Goal: Transaction & Acquisition: Purchase product/service

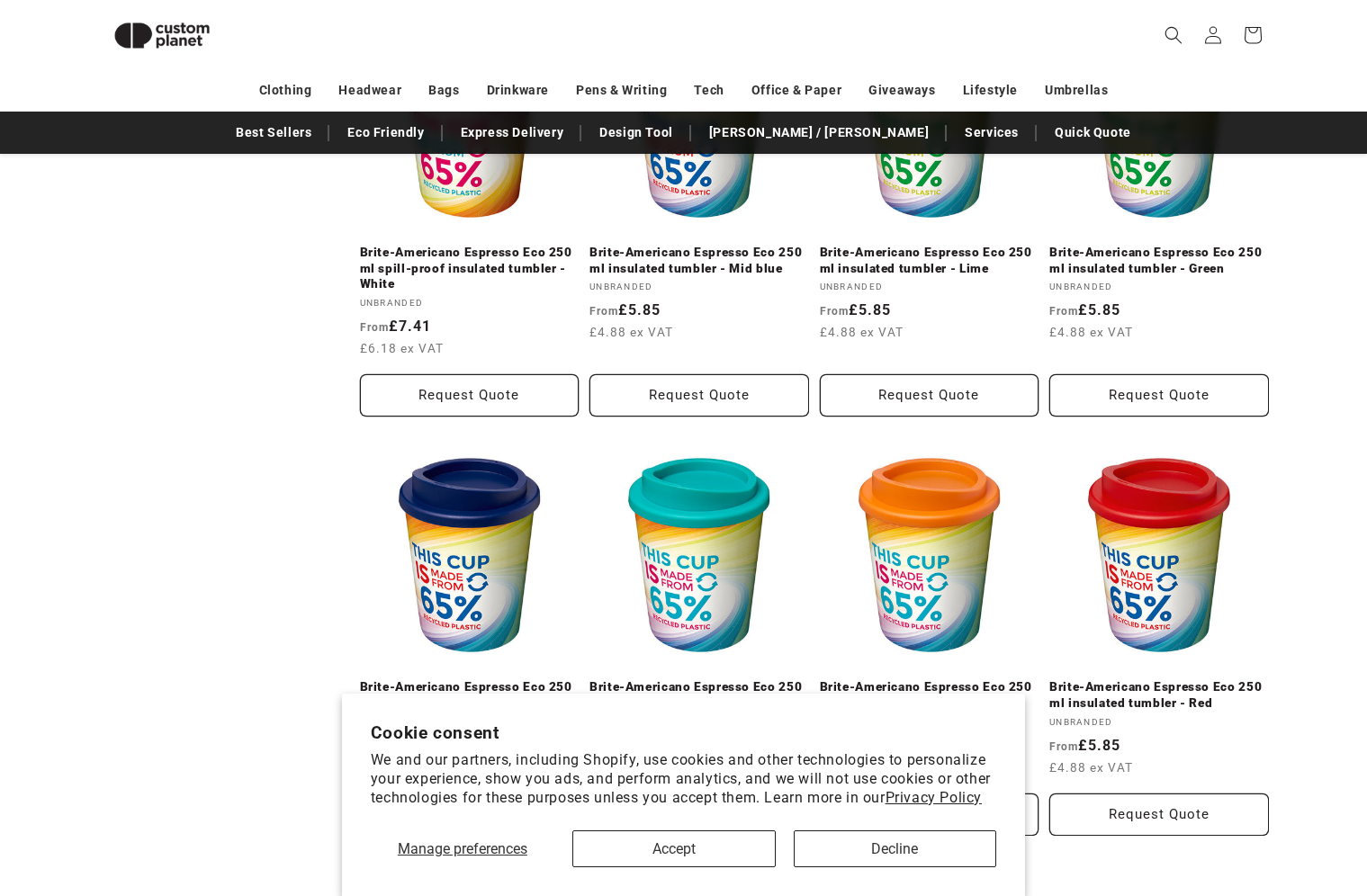
scroll to position [1229, 0]
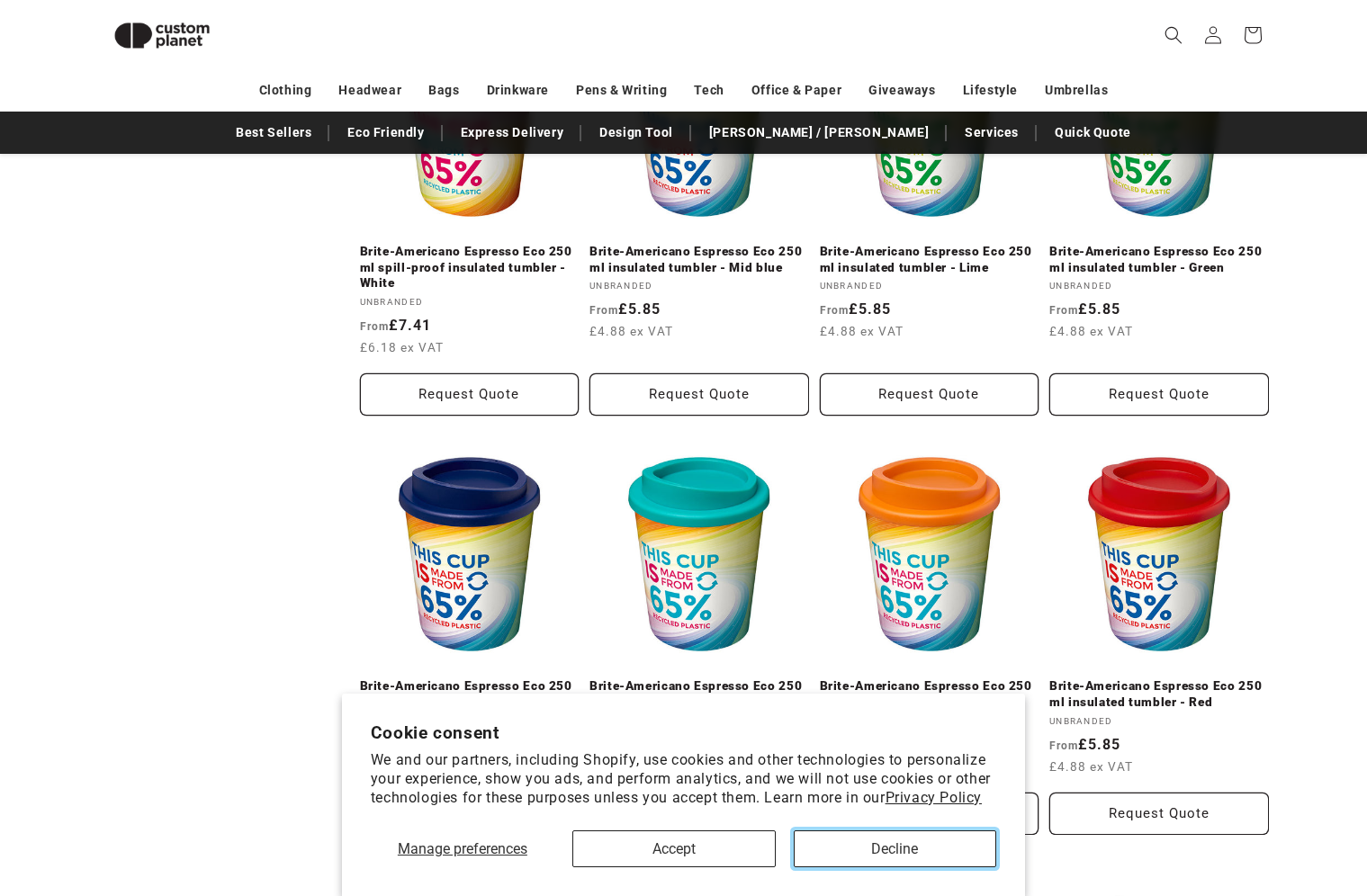
click at [886, 855] on button "Decline" at bounding box center [895, 848] width 204 height 37
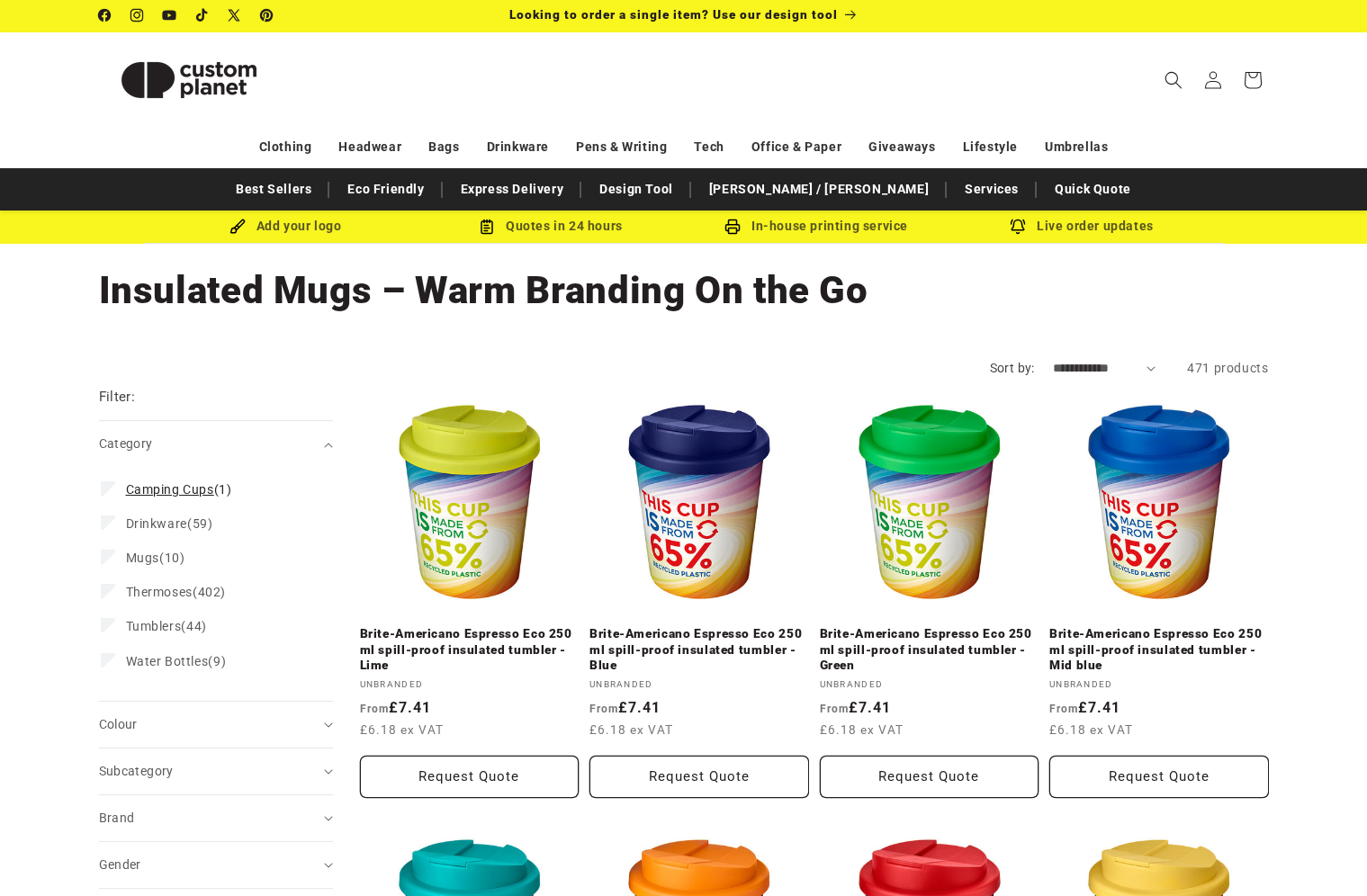
scroll to position [0, 0]
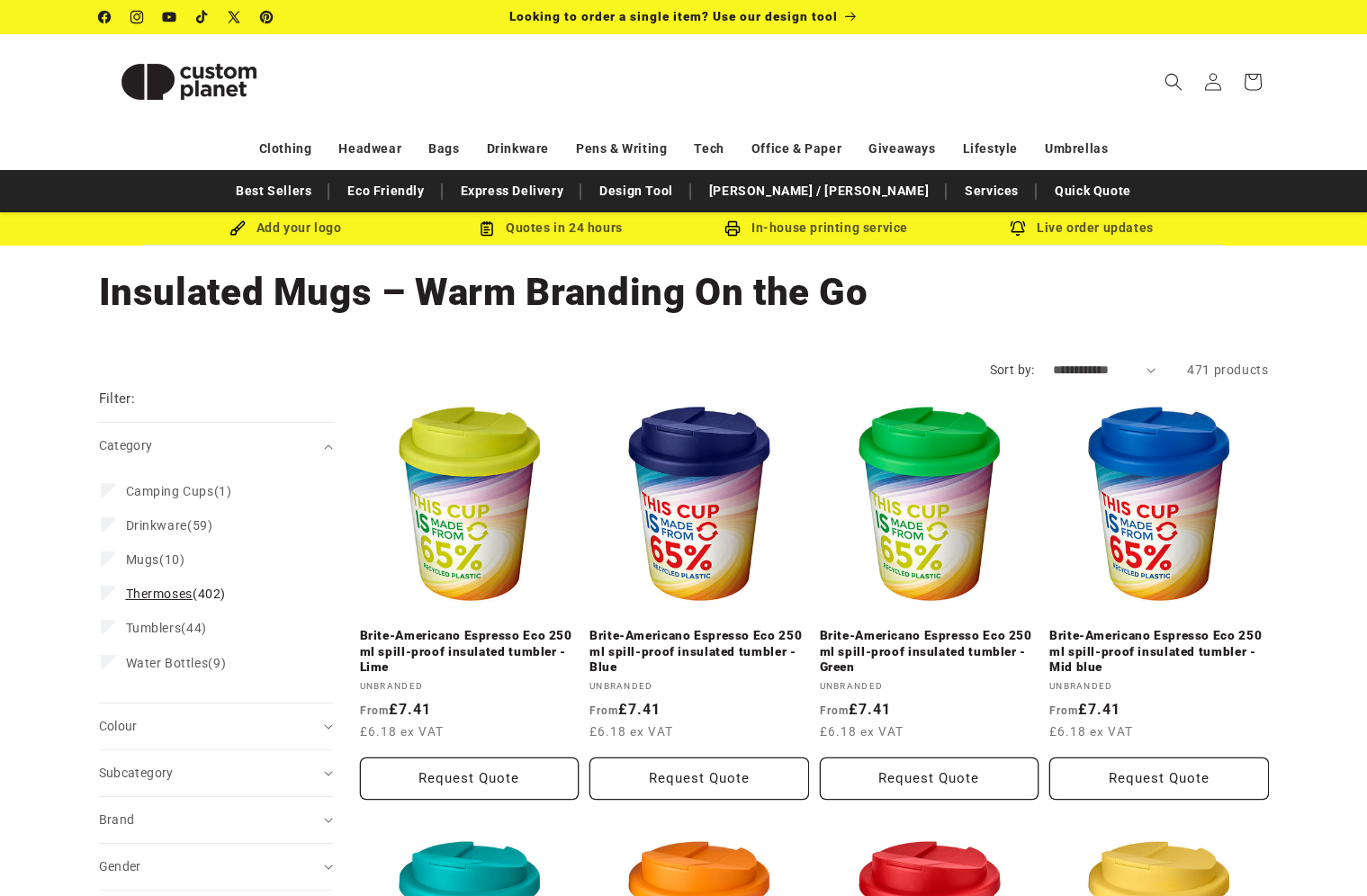
click at [130, 594] on span "Thermoses" at bounding box center [159, 594] width 67 height 14
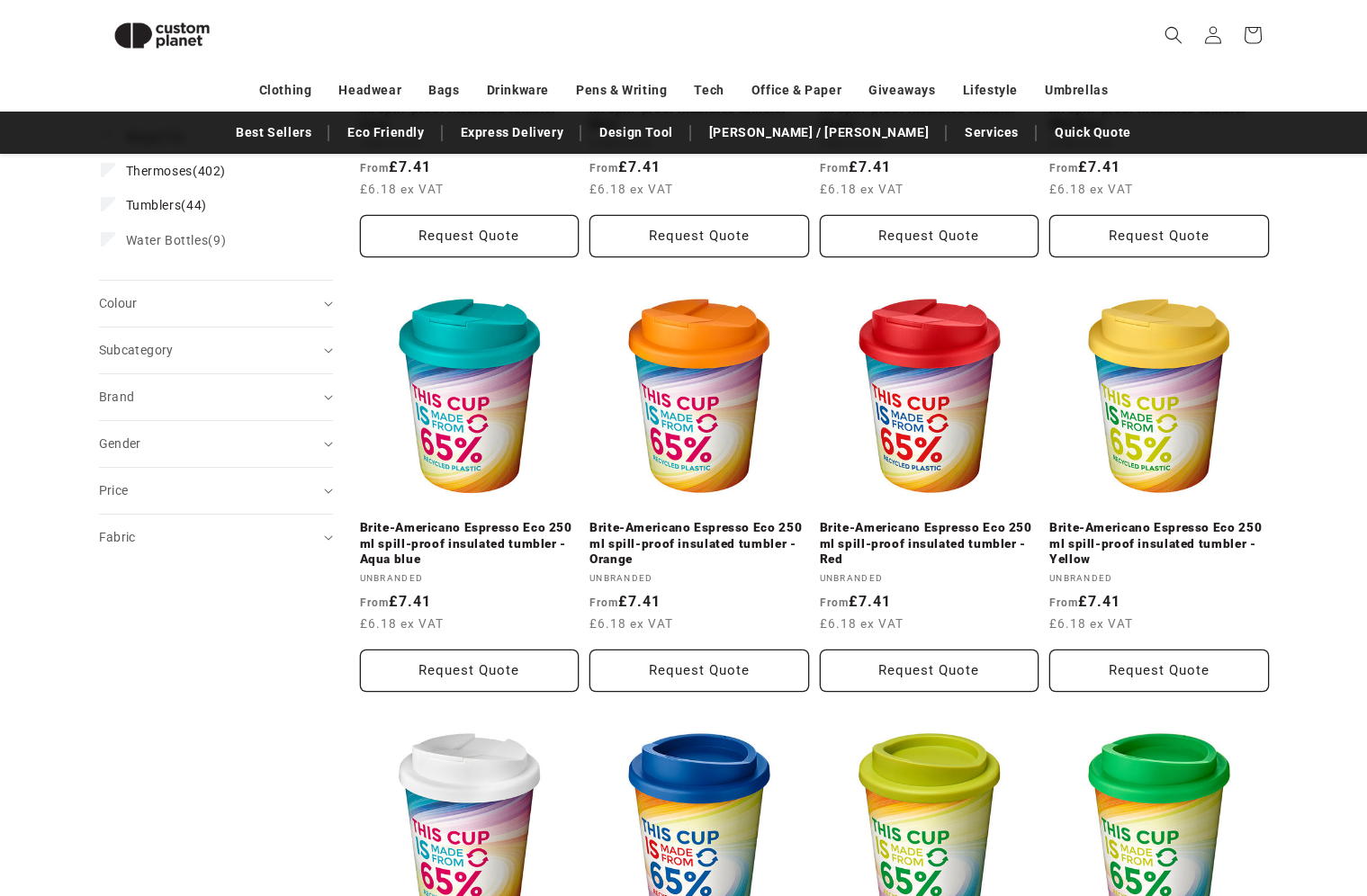
scroll to position [516, 0]
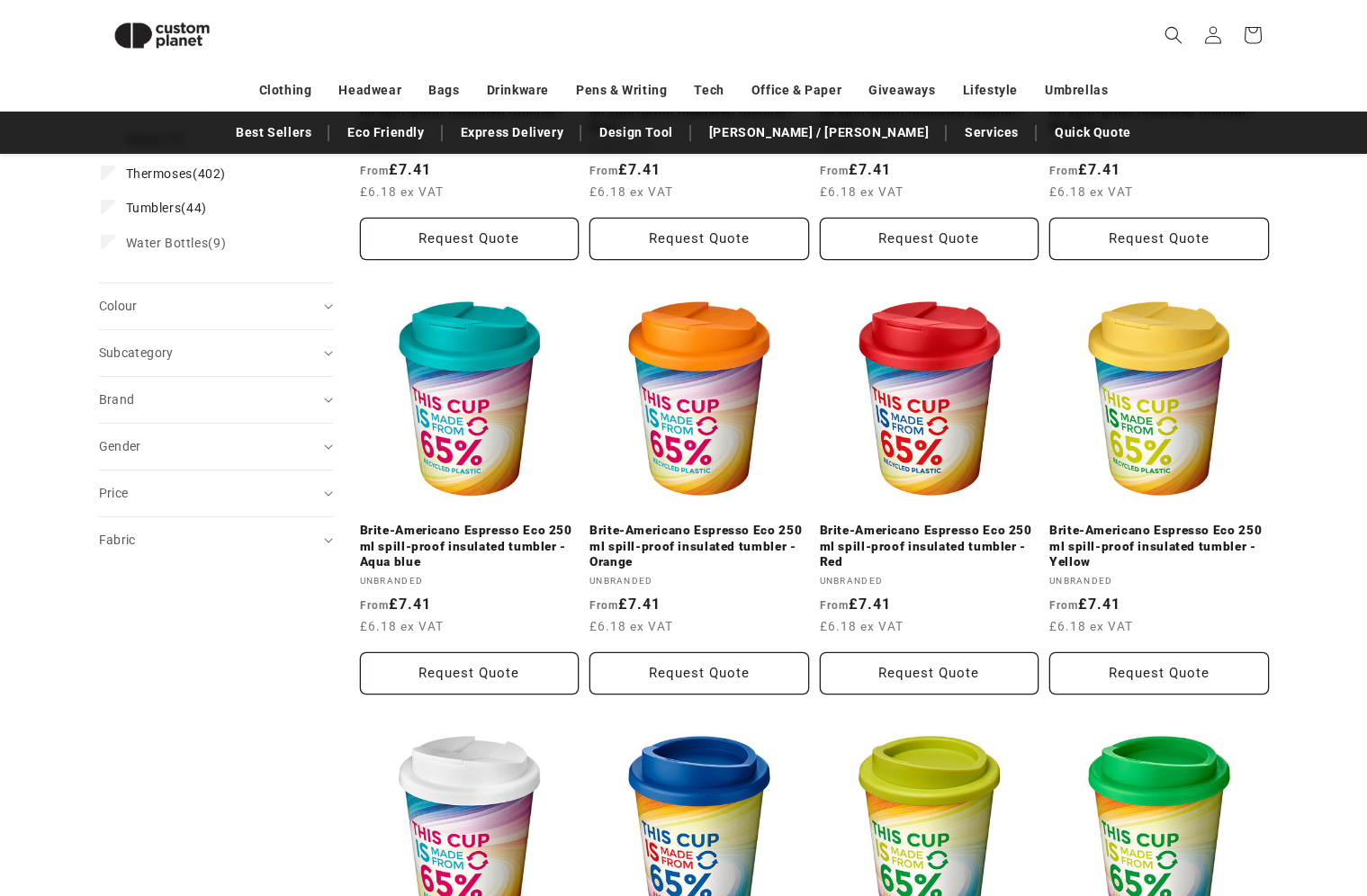
click at [325, 539] on icon "Fabric (0 selected)" at bounding box center [329, 541] width 9 height 6
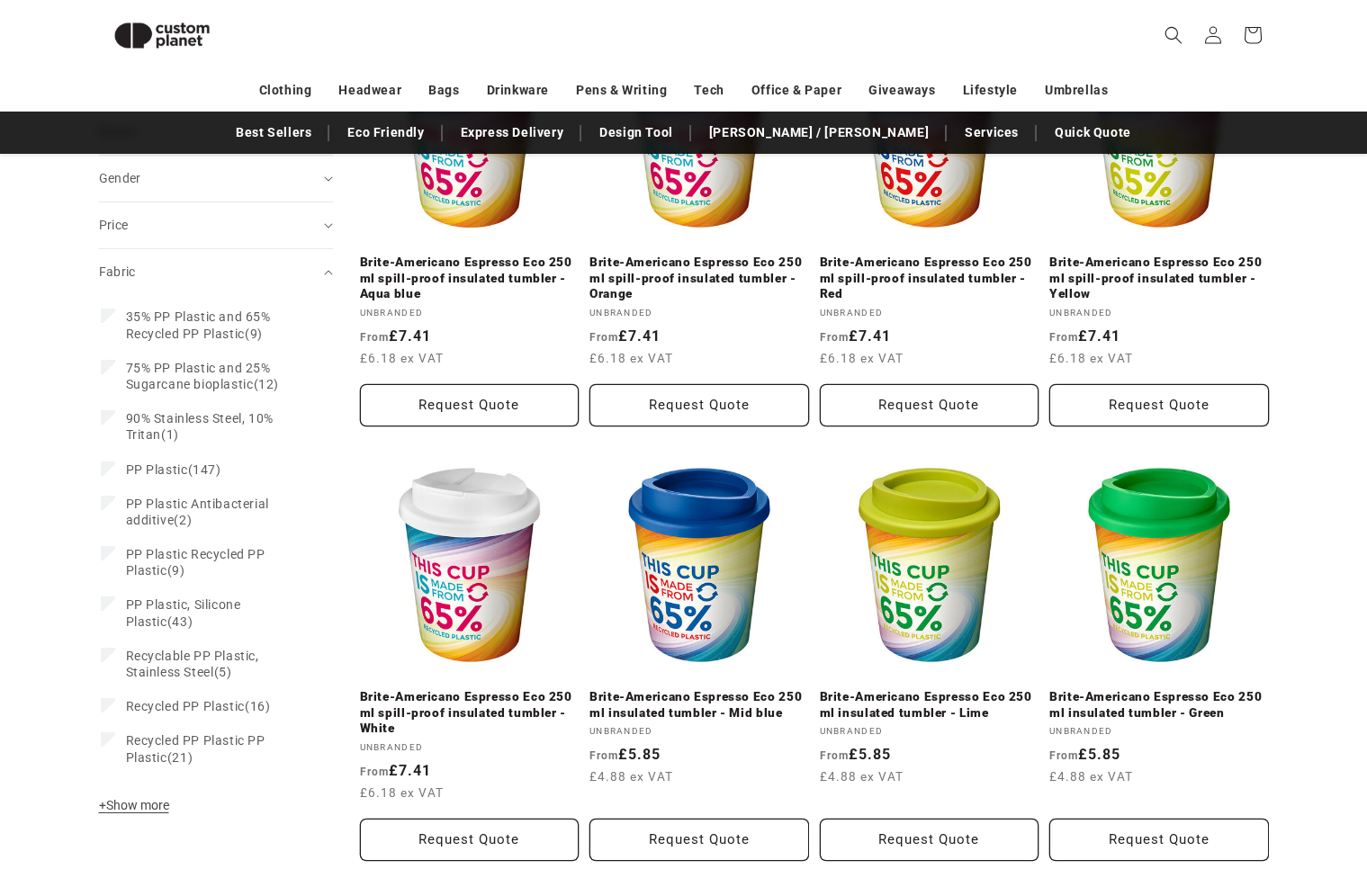
scroll to position [785, 0]
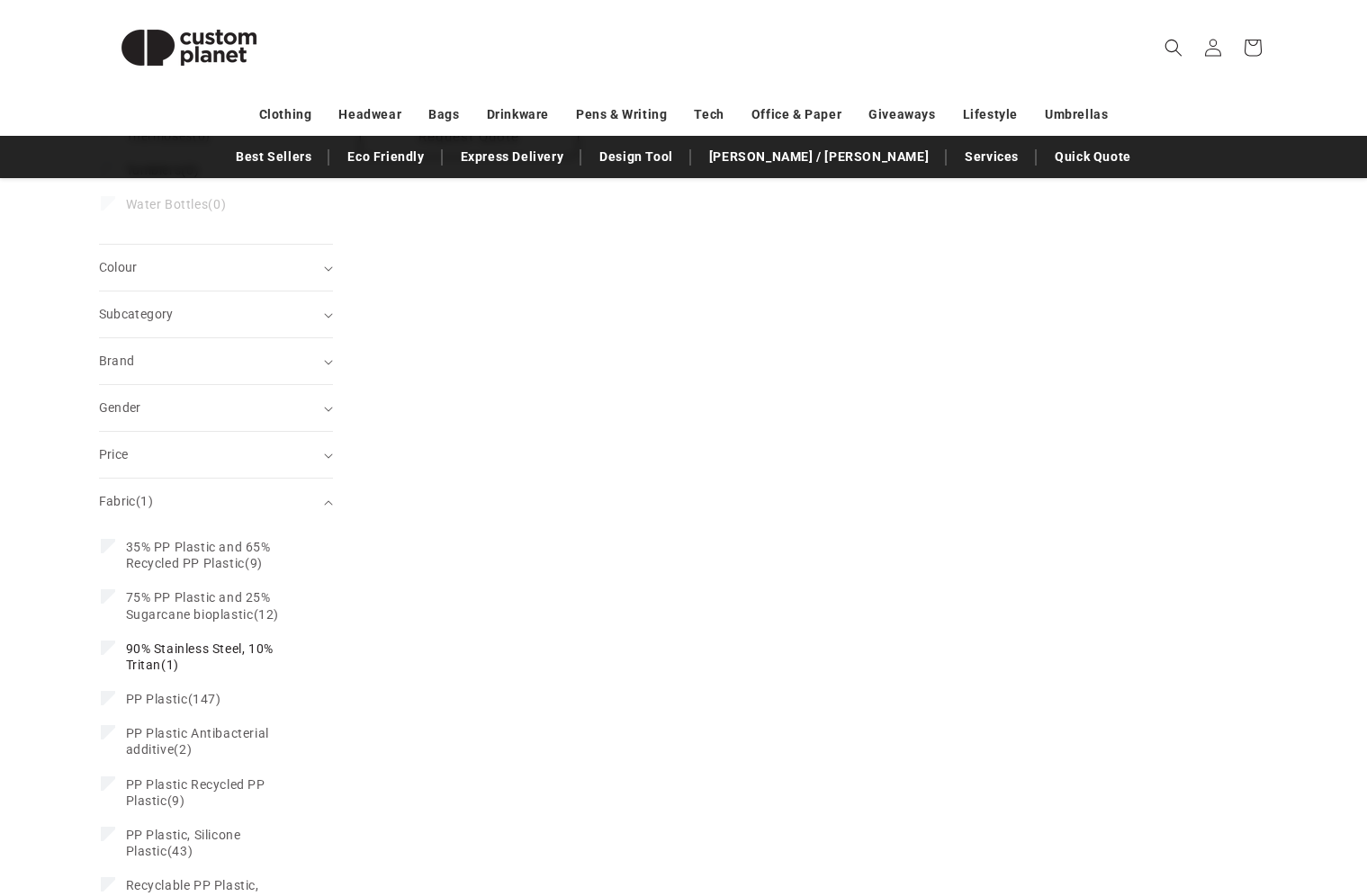
scroll to position [629, 0]
click at [110, 645] on icon at bounding box center [108, 644] width 10 height 7
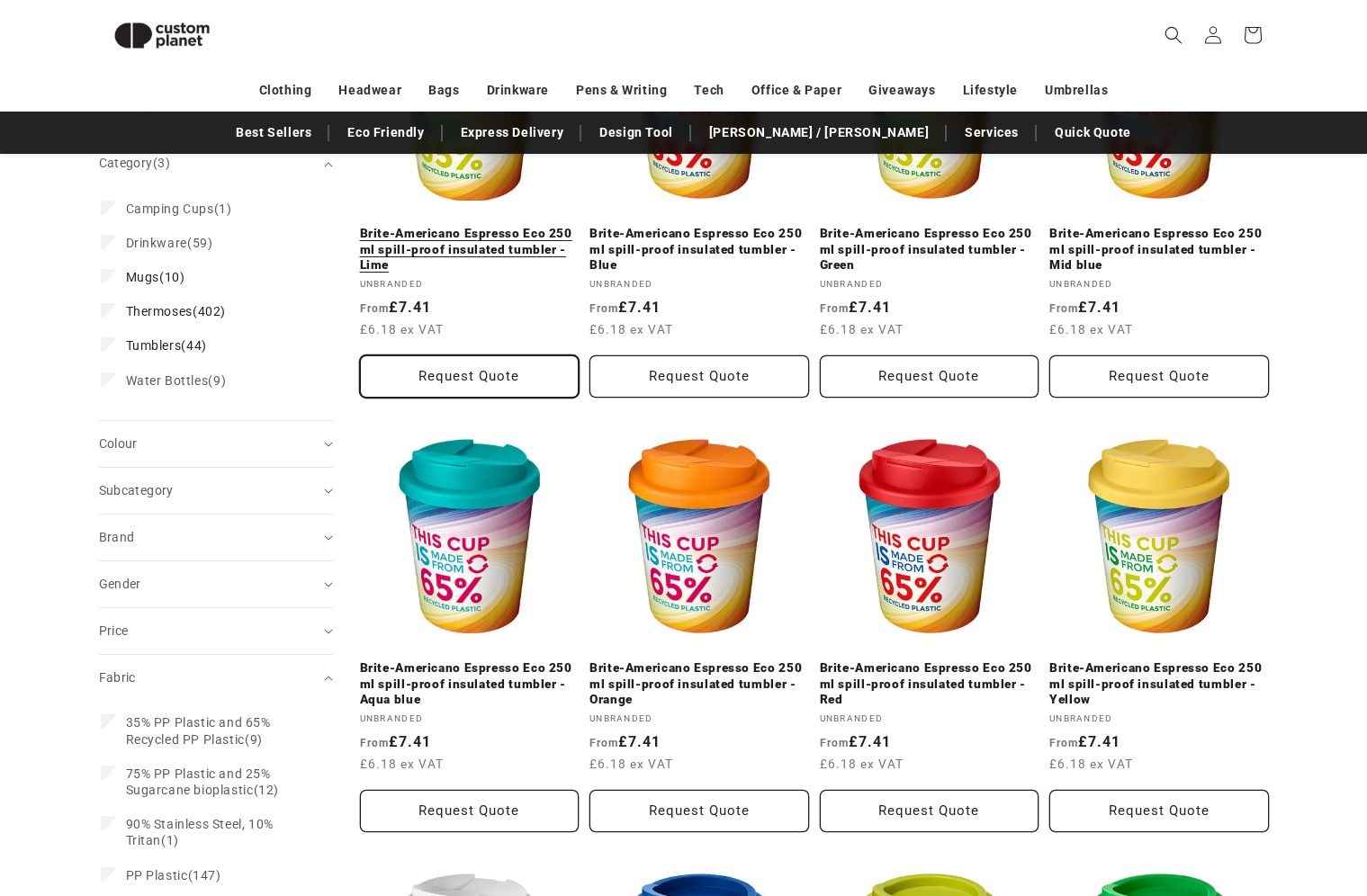
scroll to position [377, 0]
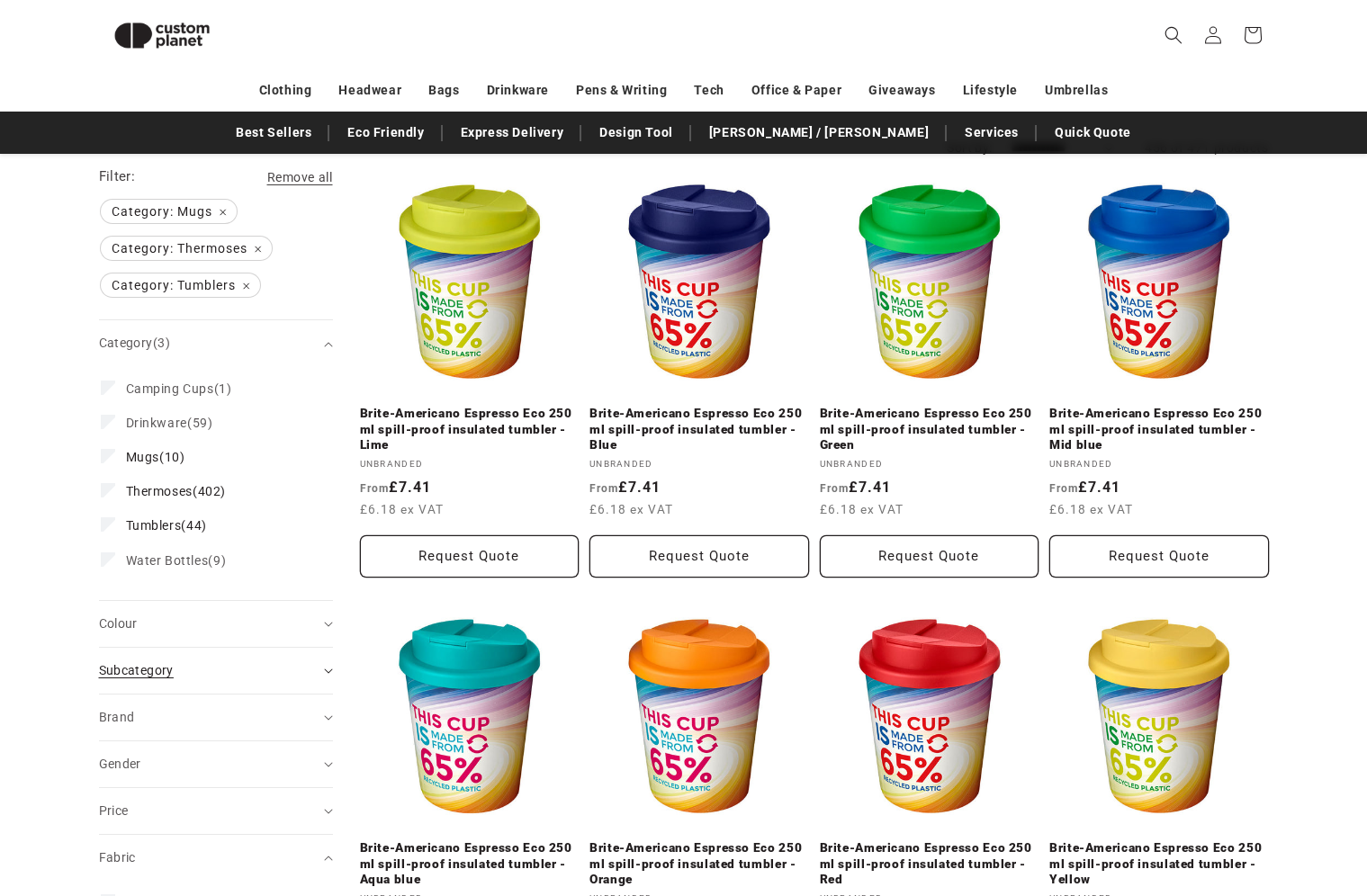
click at [329, 663] on summary "Subcategory (0)" at bounding box center [215, 671] width 234 height 46
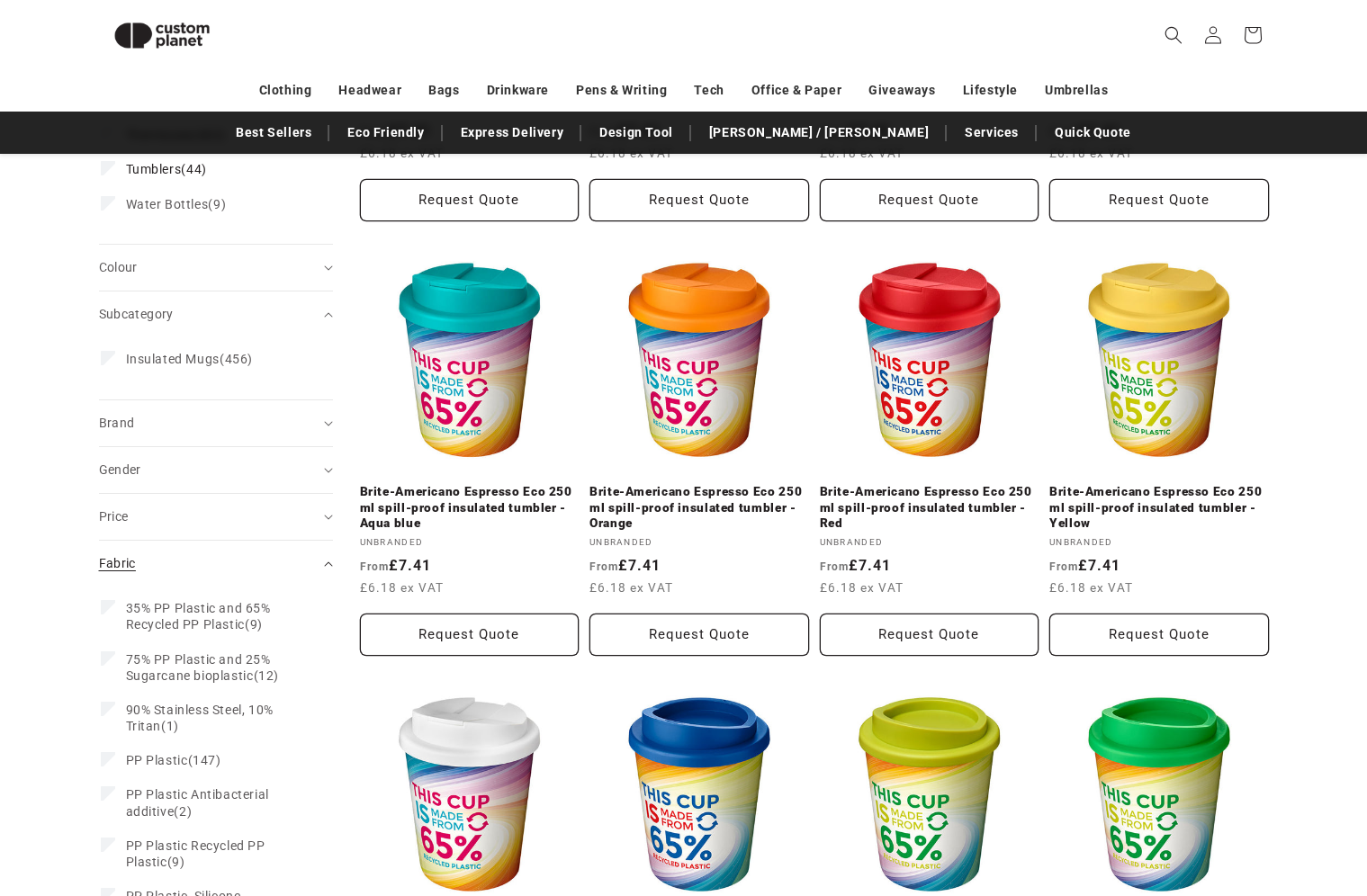
scroll to position [556, 0]
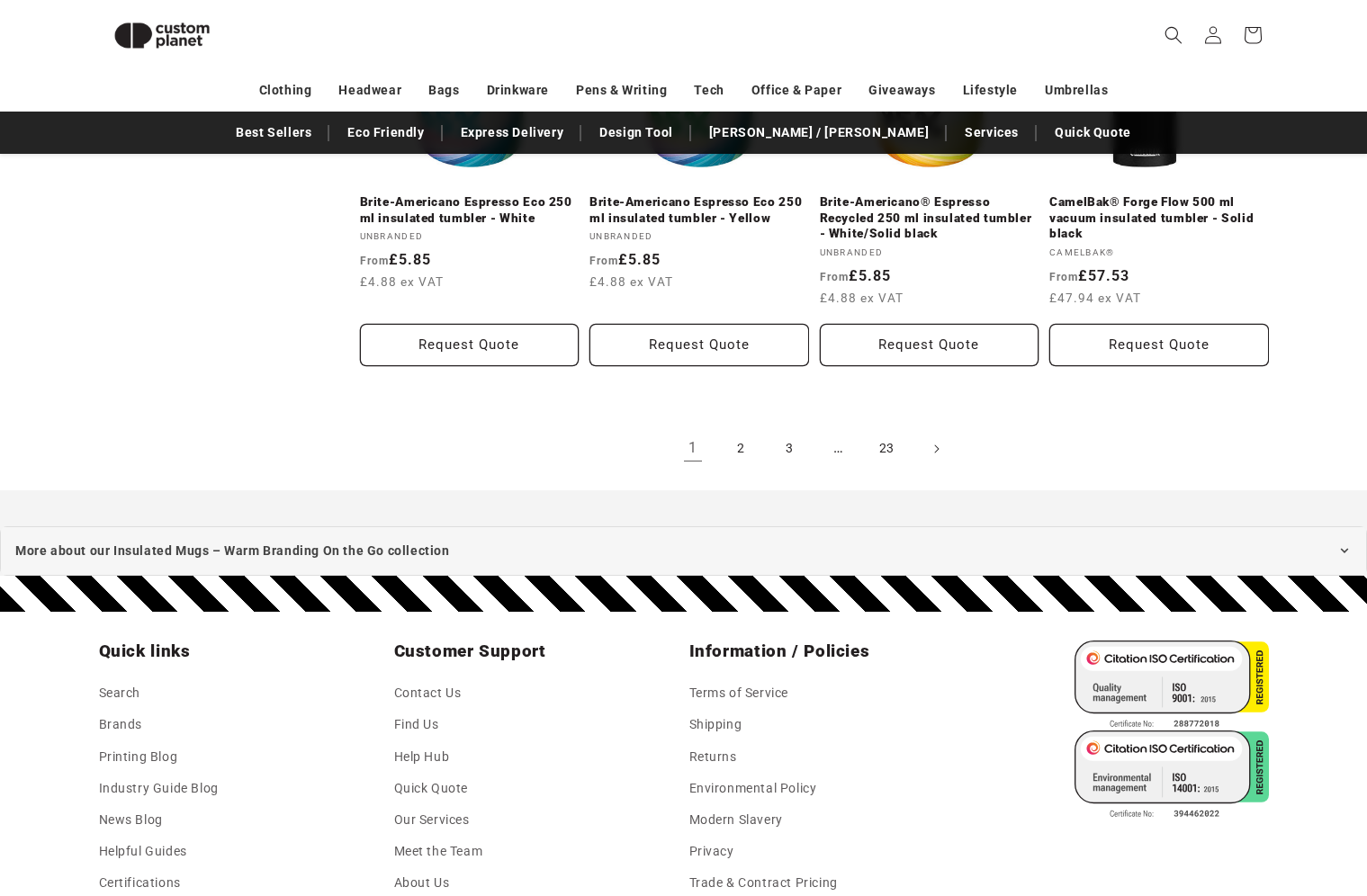
scroll to position [2134, 0]
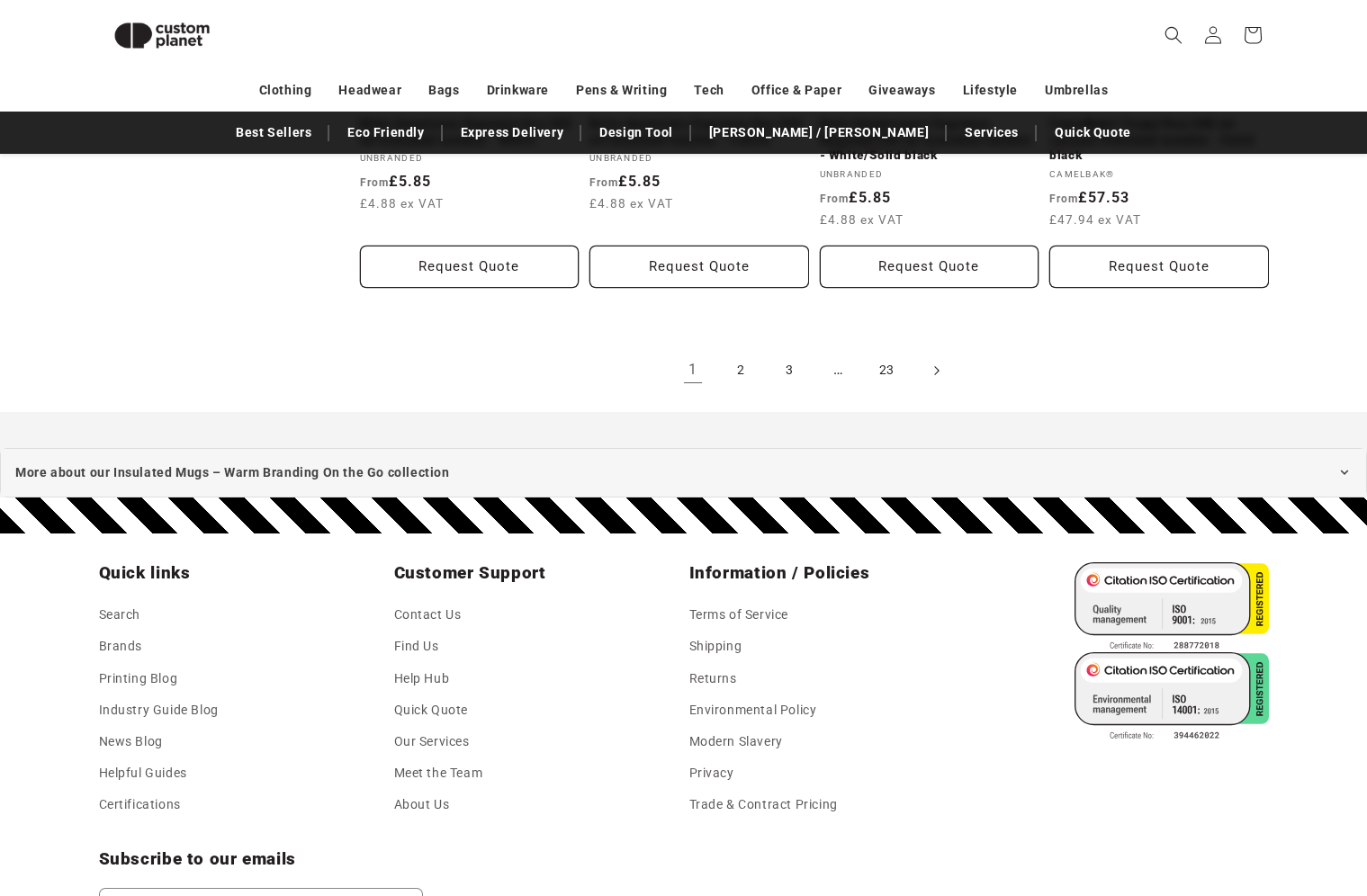
click at [934, 375] on icon "Next page" at bounding box center [937, 370] width 6 height 19
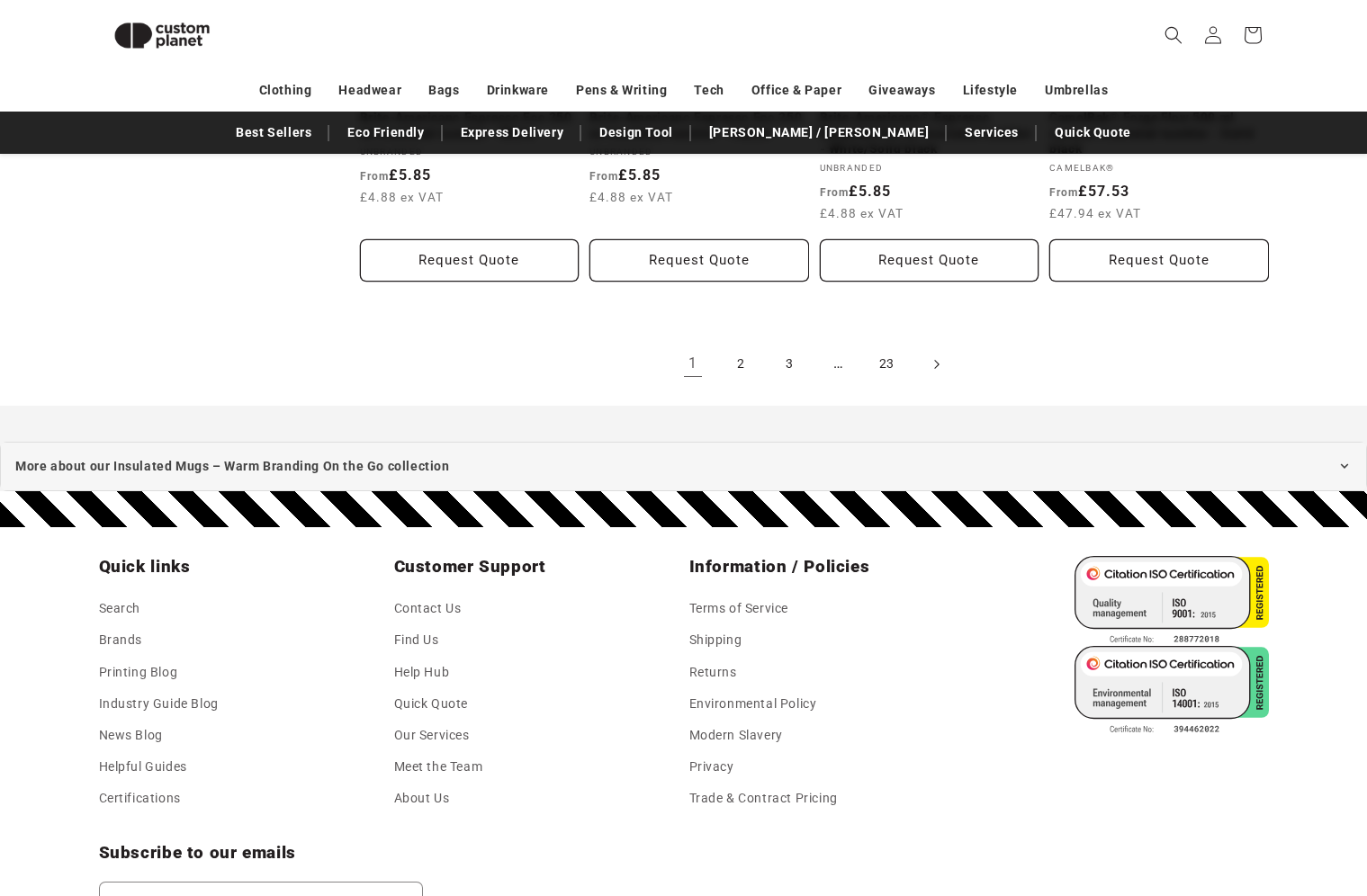
scroll to position [2219, 0]
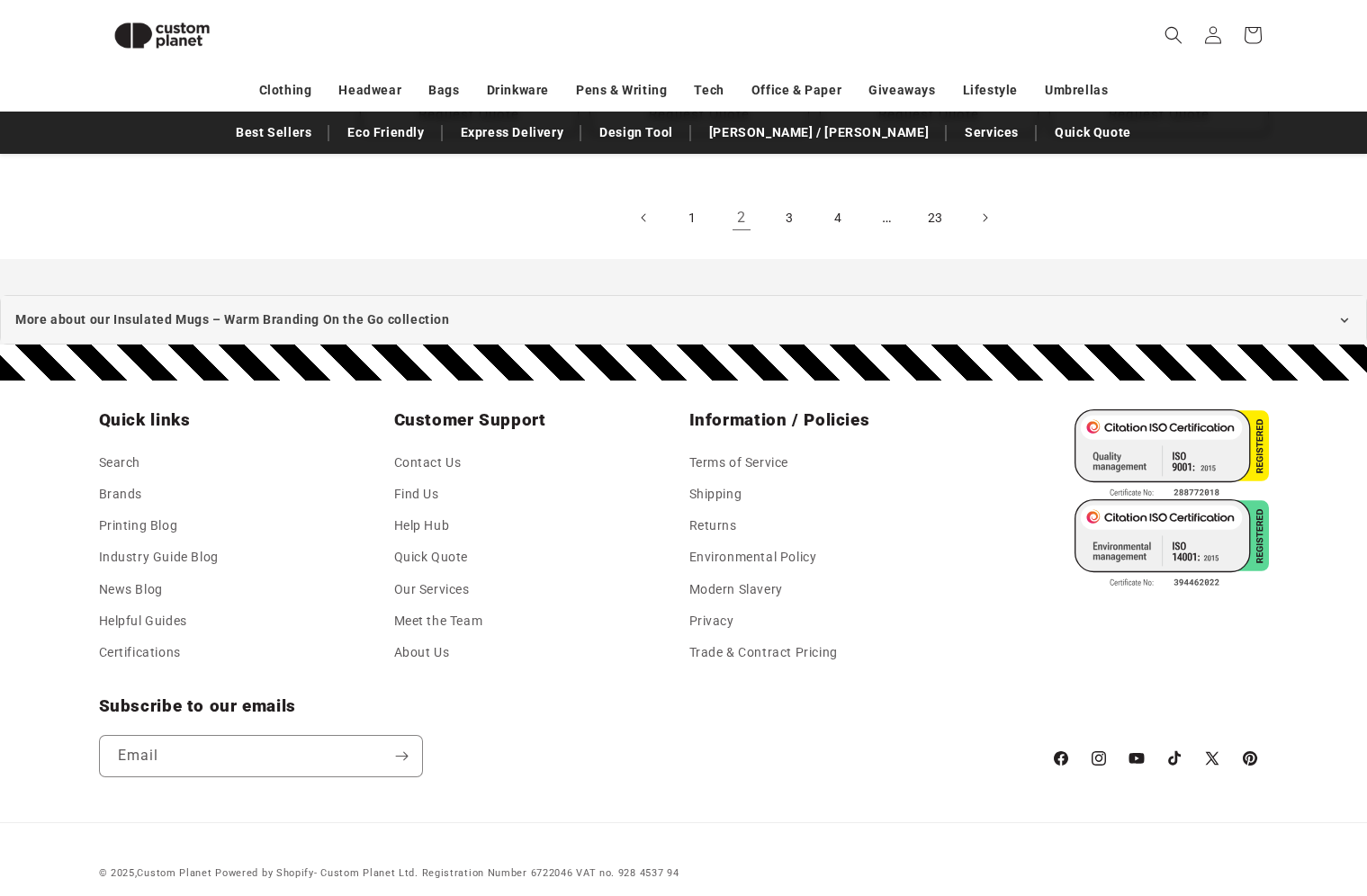
scroll to position [2383, 0]
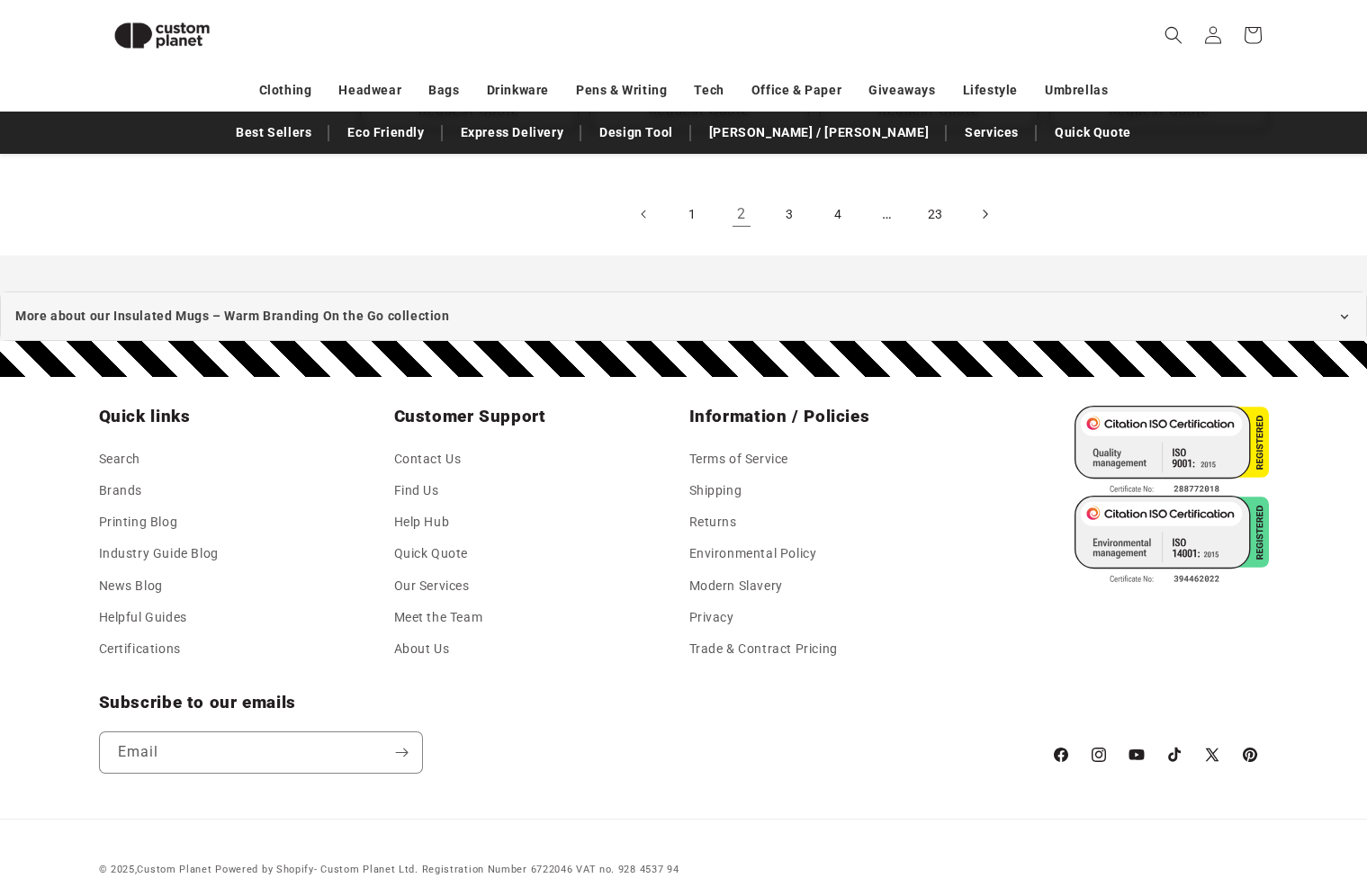
click at [980, 205] on span "Next page" at bounding box center [985, 213] width 18 height 18
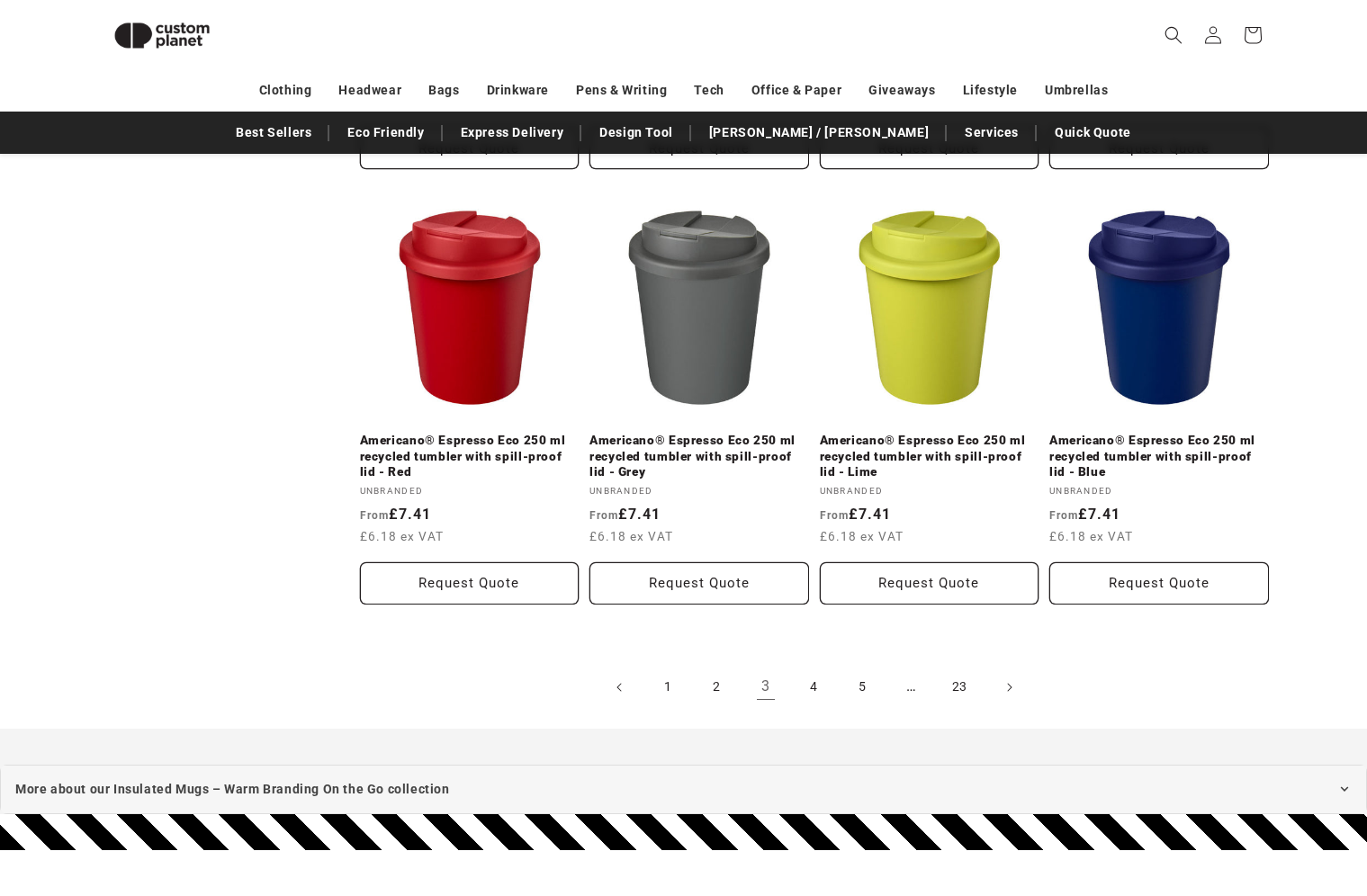
scroll to position [1864, 0]
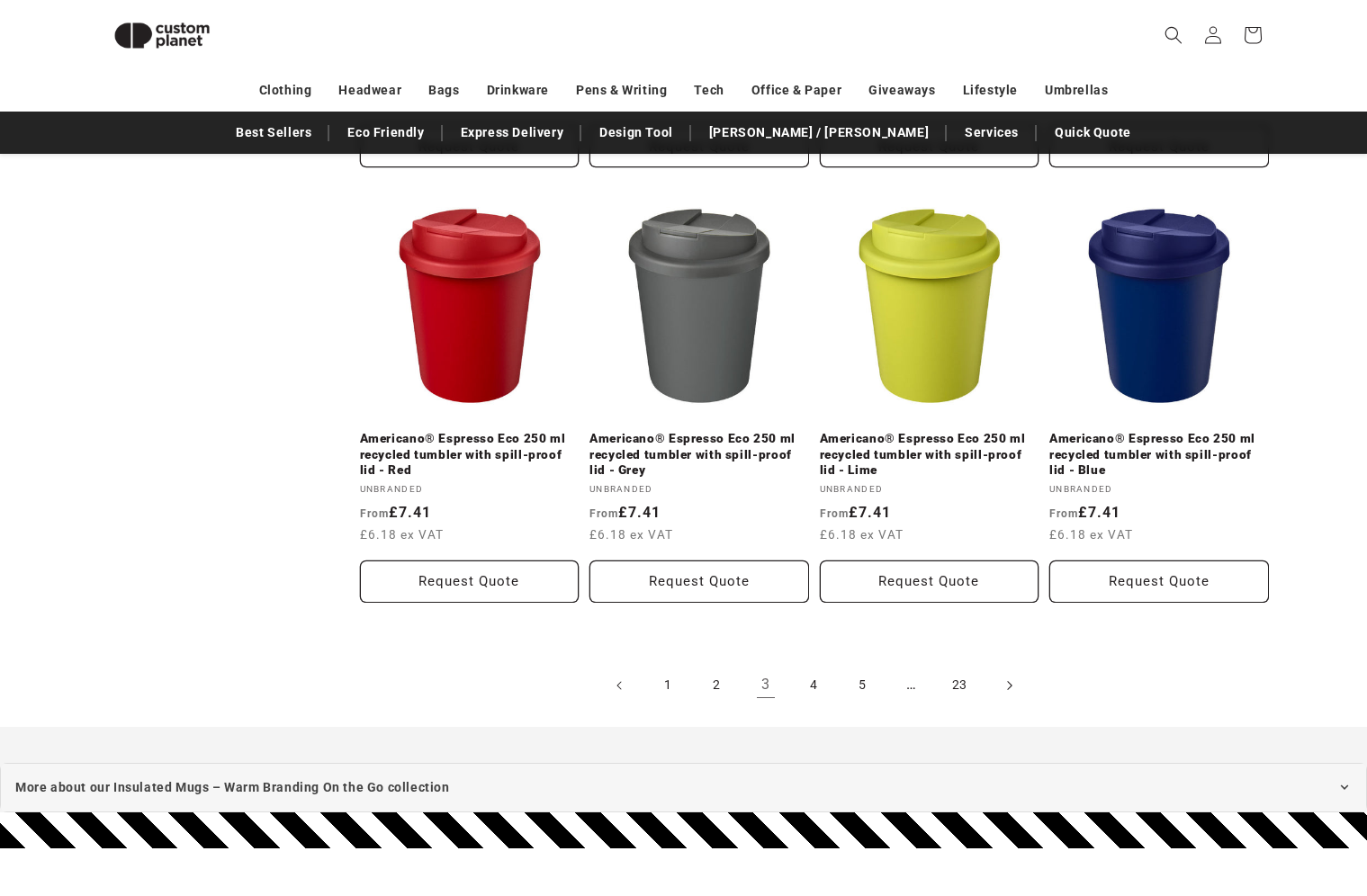
click at [1006, 687] on icon "Next page" at bounding box center [1009, 686] width 6 height 19
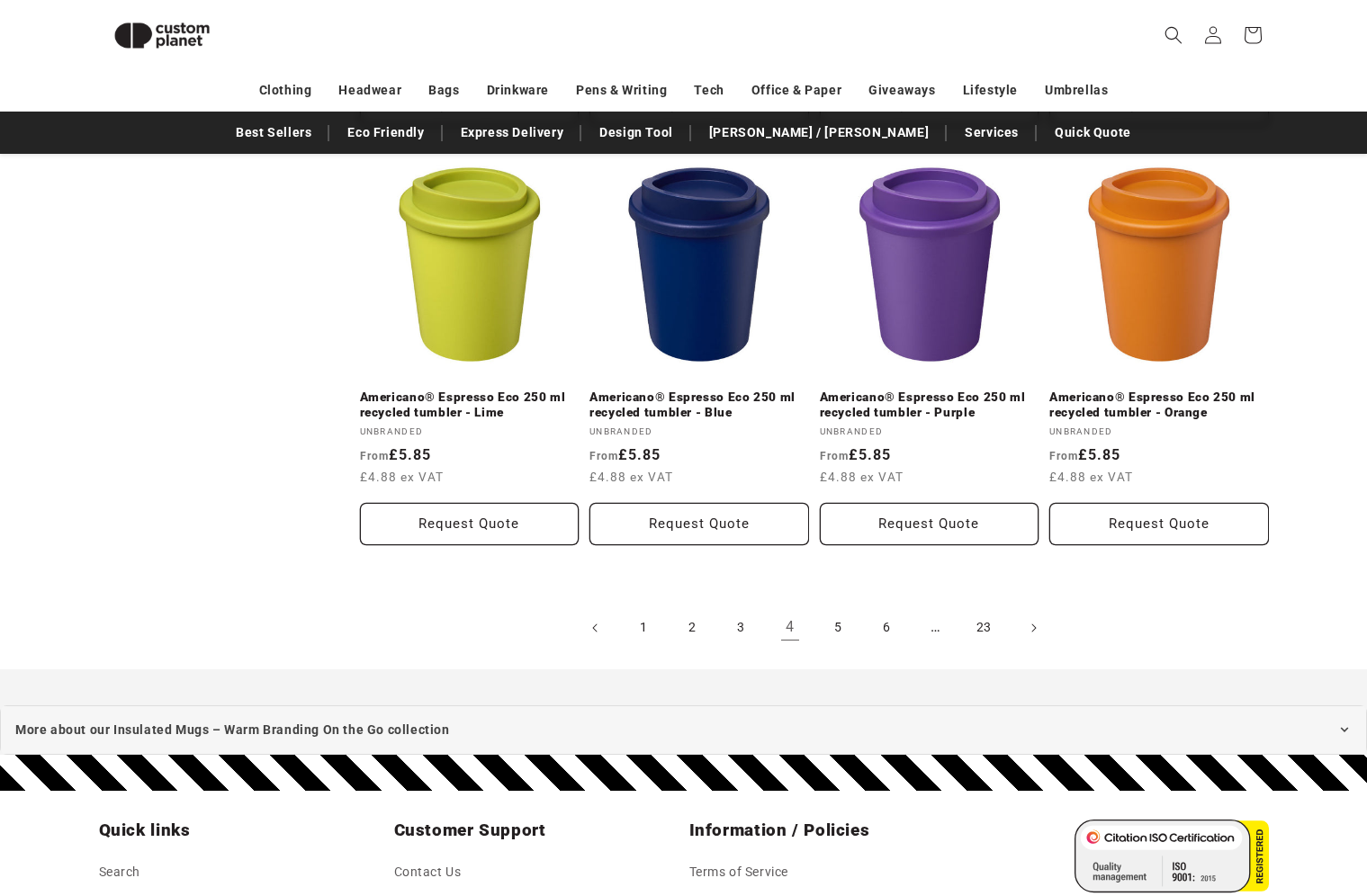
scroll to position [1954, 0]
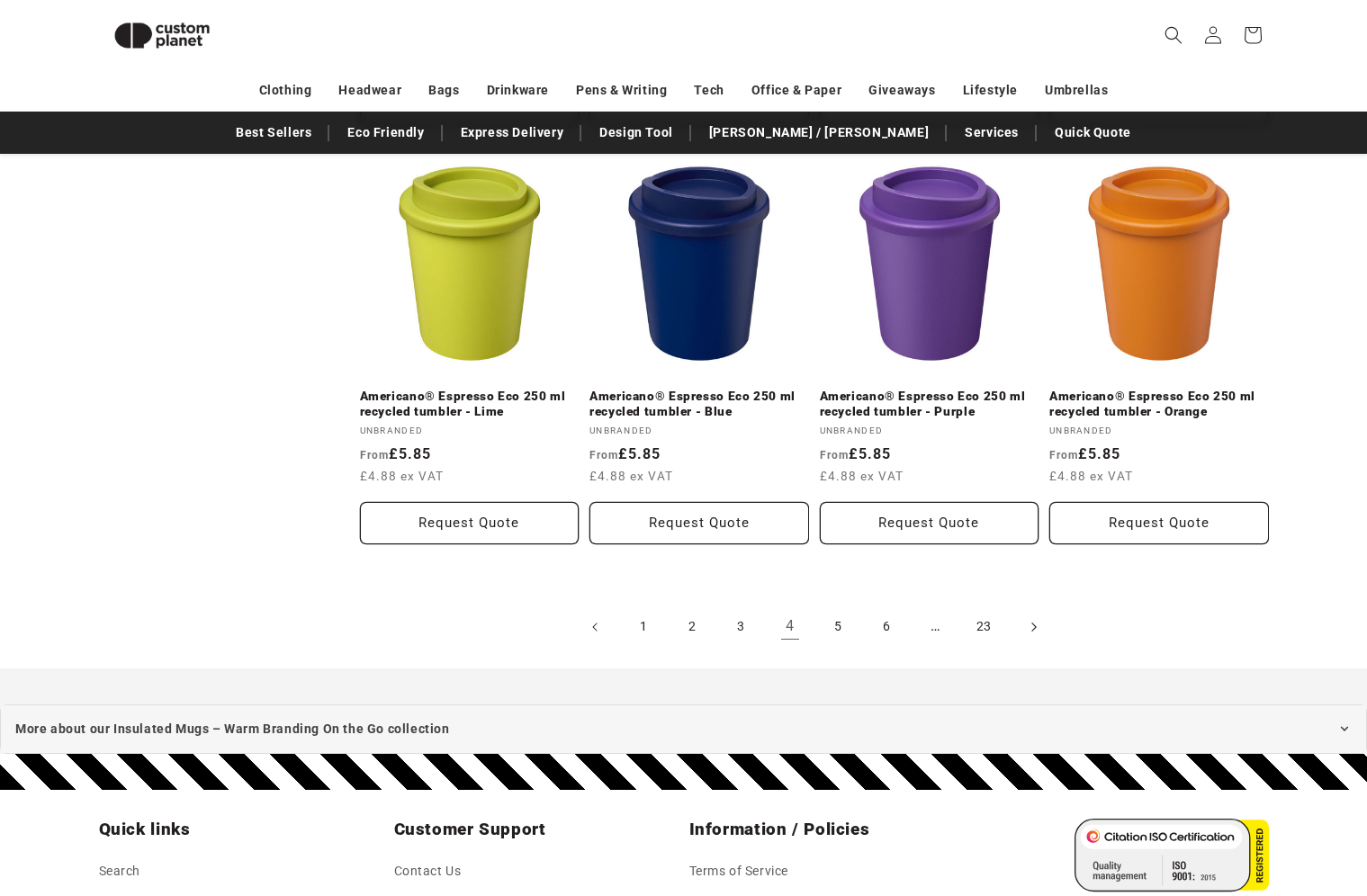
click at [1036, 627] on icon "Next page" at bounding box center [1033, 626] width 6 height 19
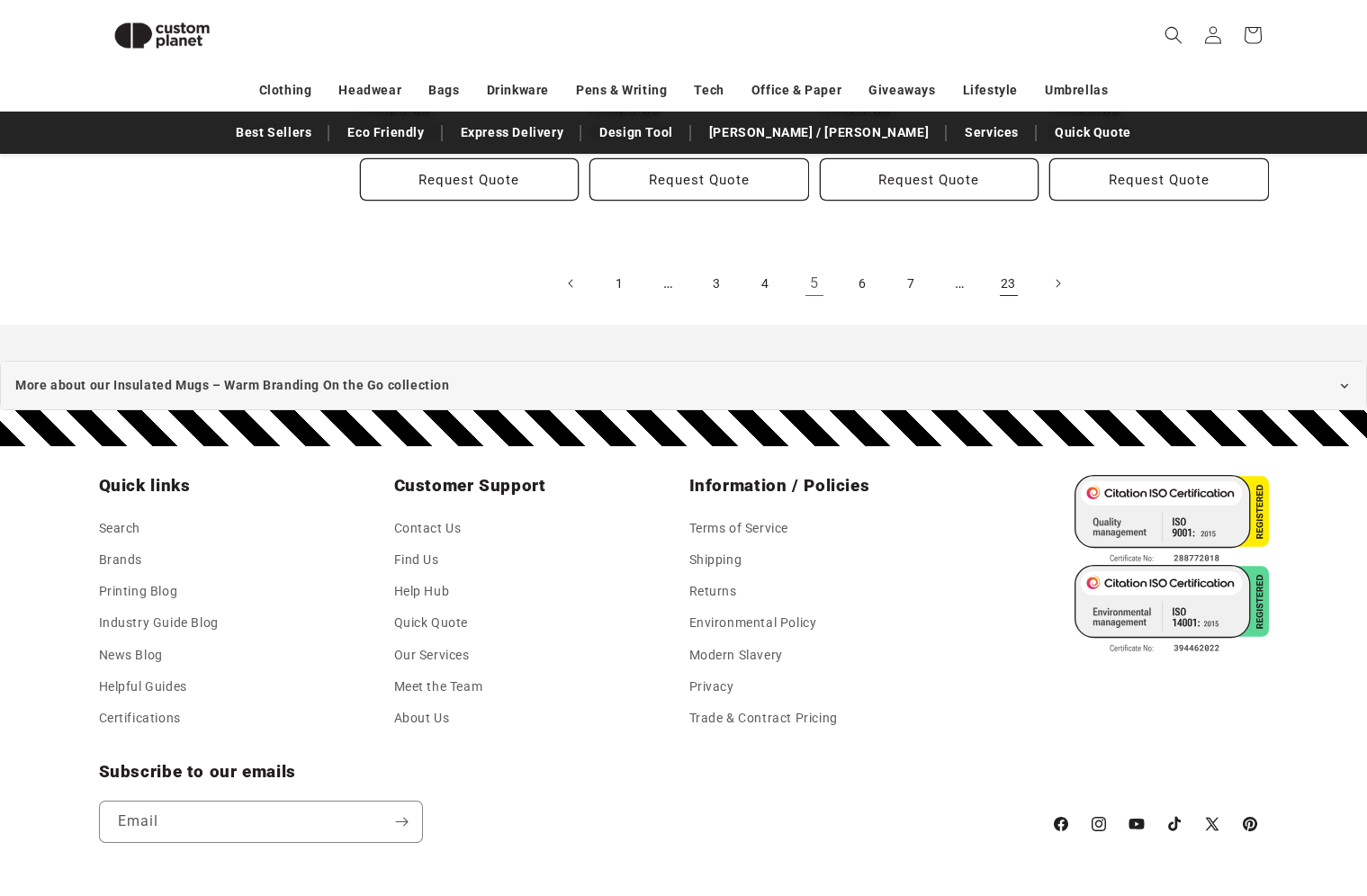
scroll to position [2314, 0]
click at [1064, 278] on span "Next page" at bounding box center [1057, 282] width 18 height 18
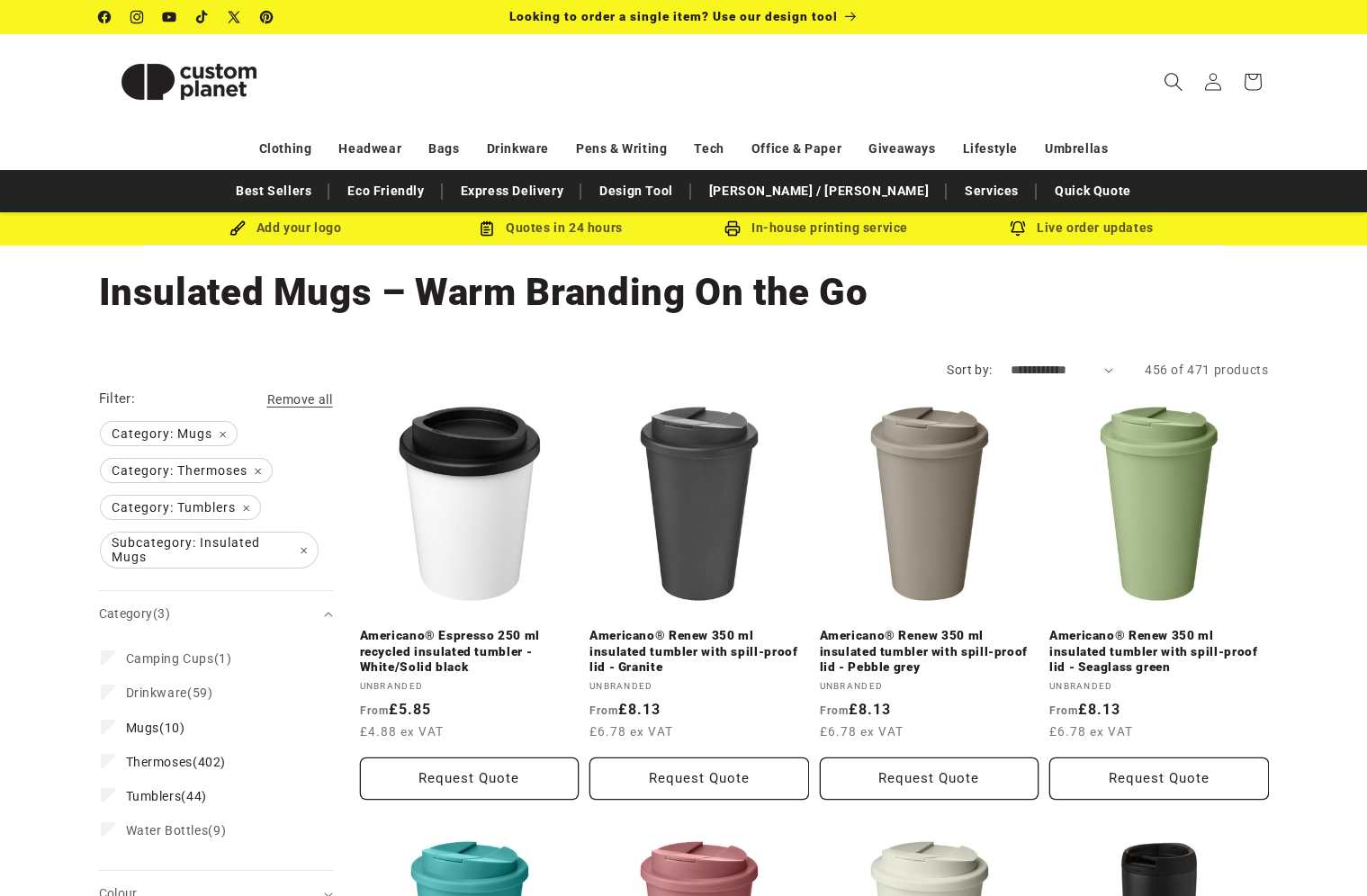
click at [1178, 75] on icon "Search" at bounding box center [1173, 82] width 19 height 19
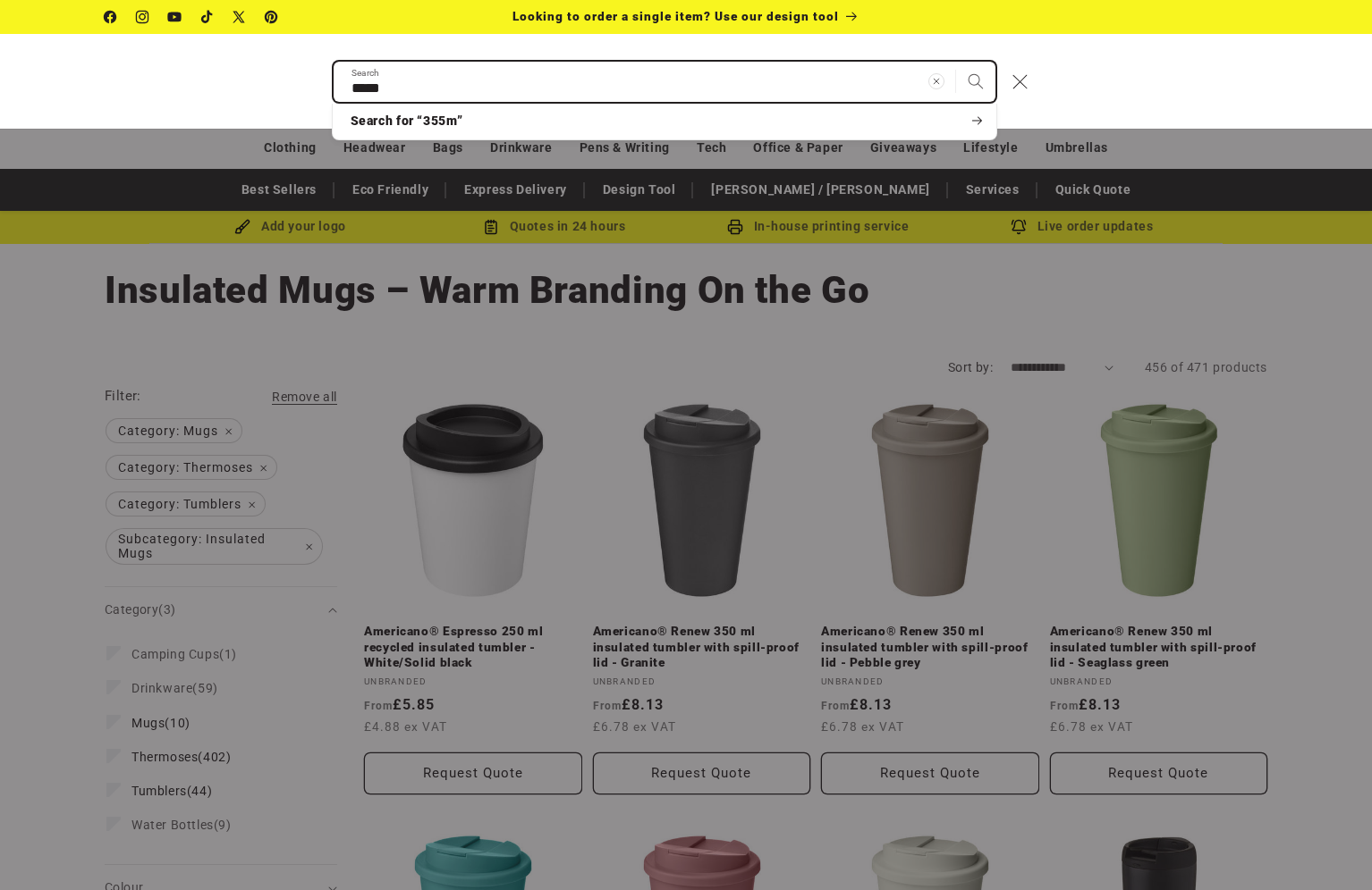
type input "*****"
click at [956, 62] on button "Search" at bounding box center [975, 81] width 39 height 39
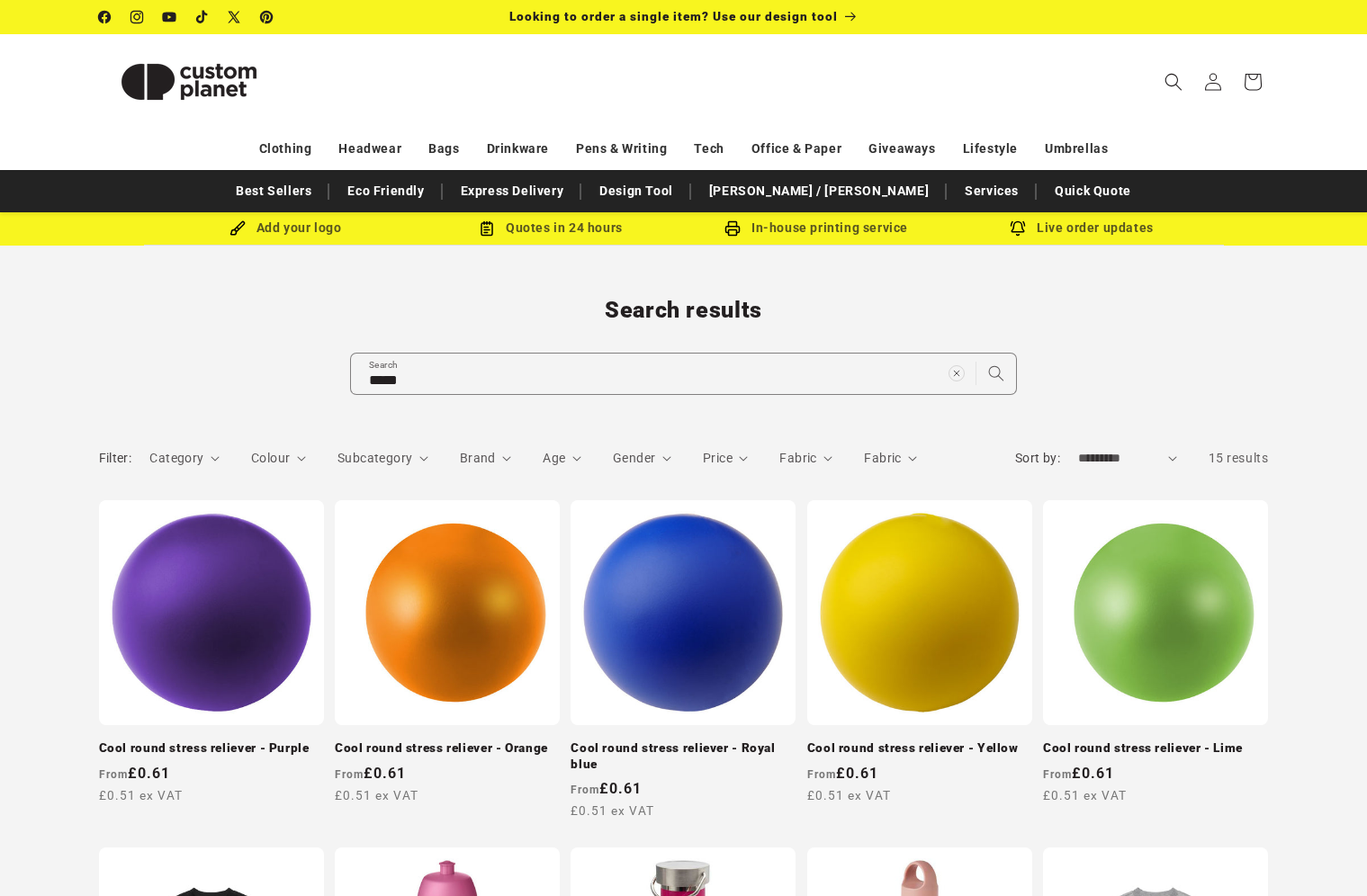
click at [219, 85] on img at bounding box center [189, 82] width 180 height 81
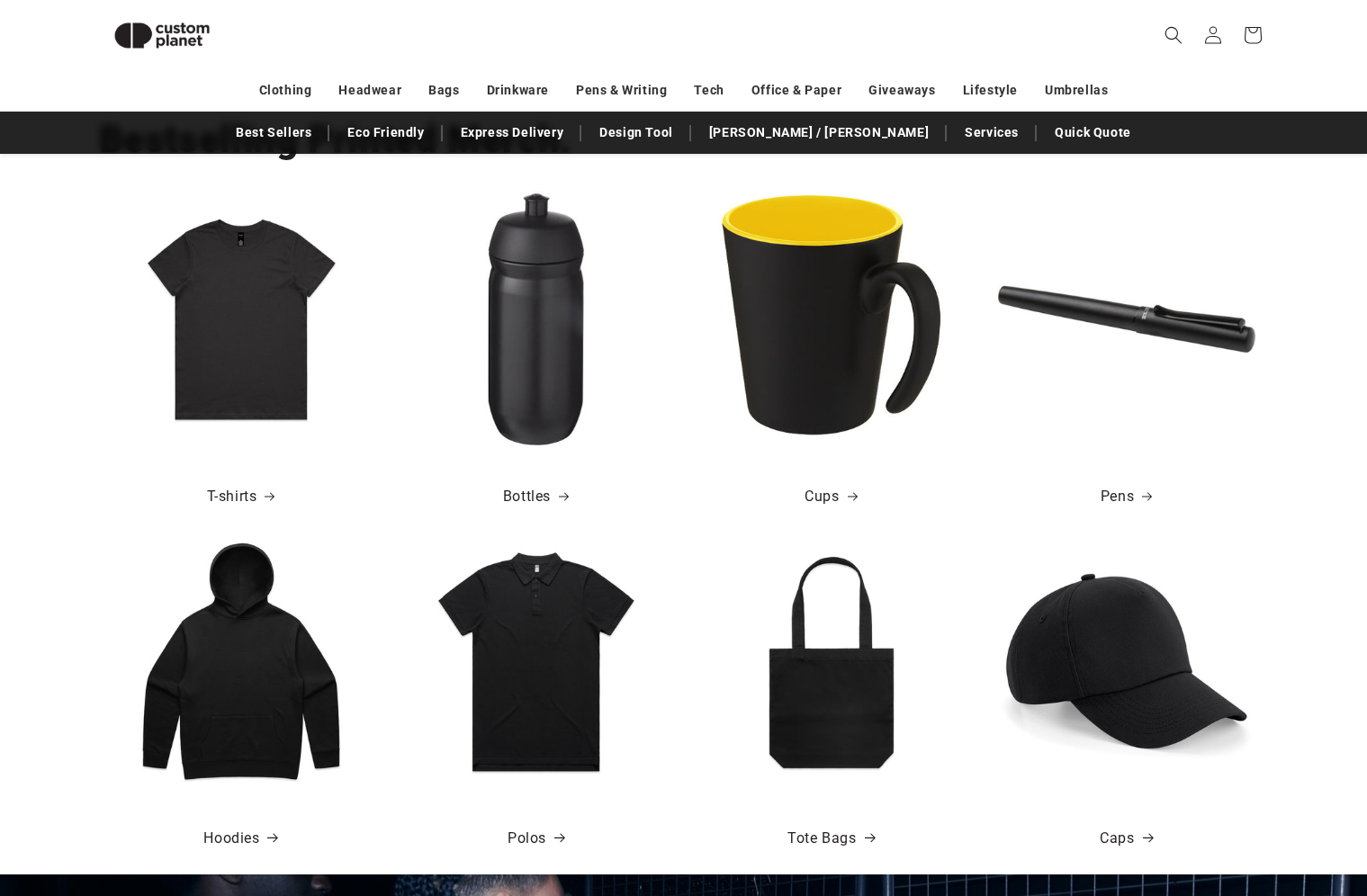
scroll to position [606, 0]
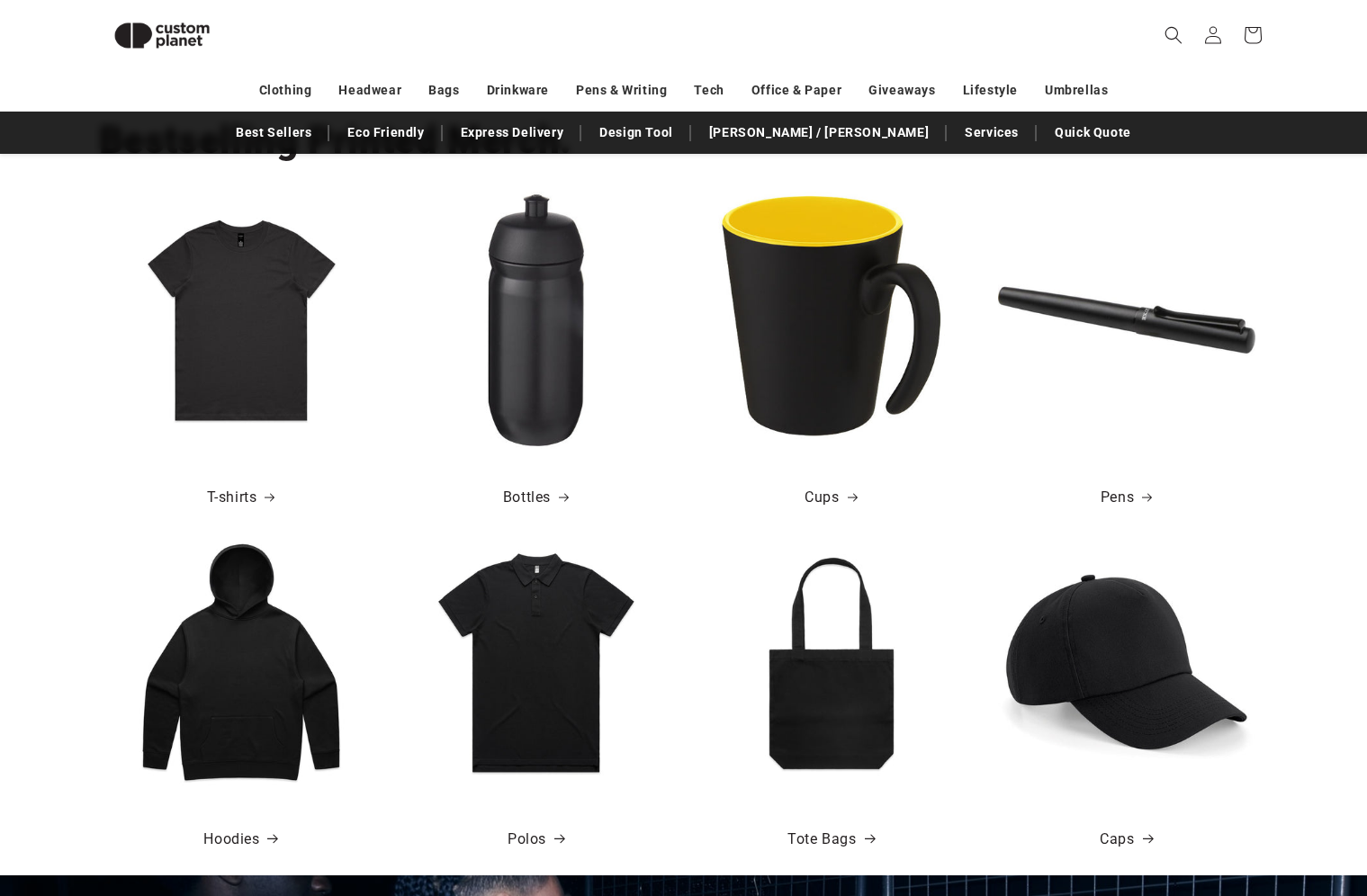
click at [825, 318] on img at bounding box center [831, 320] width 257 height 257
click at [825, 499] on link "Cups" at bounding box center [831, 498] width 53 height 26
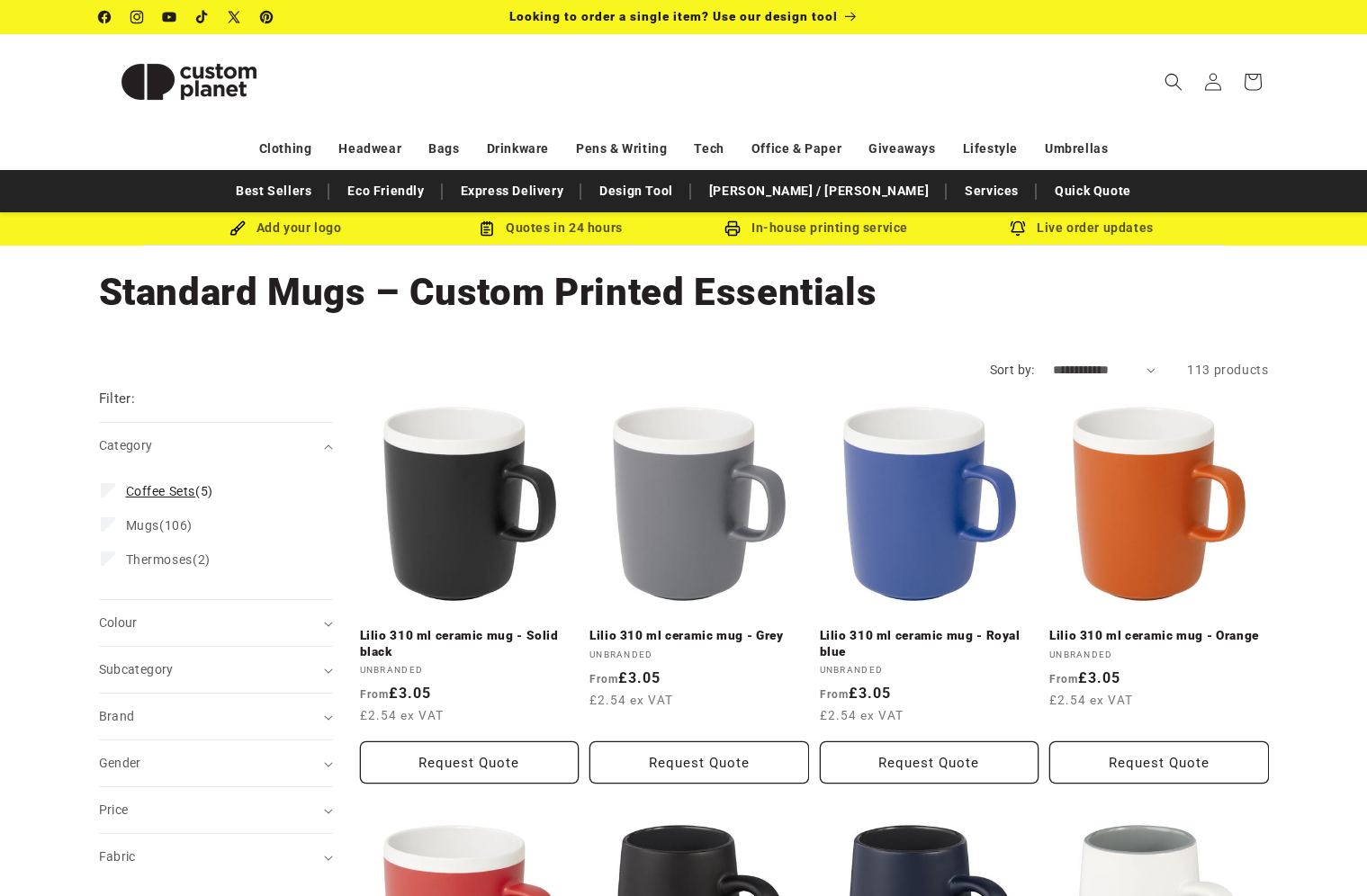
click at [145, 487] on span "Coffee Sets" at bounding box center [161, 490] width 70 height 14
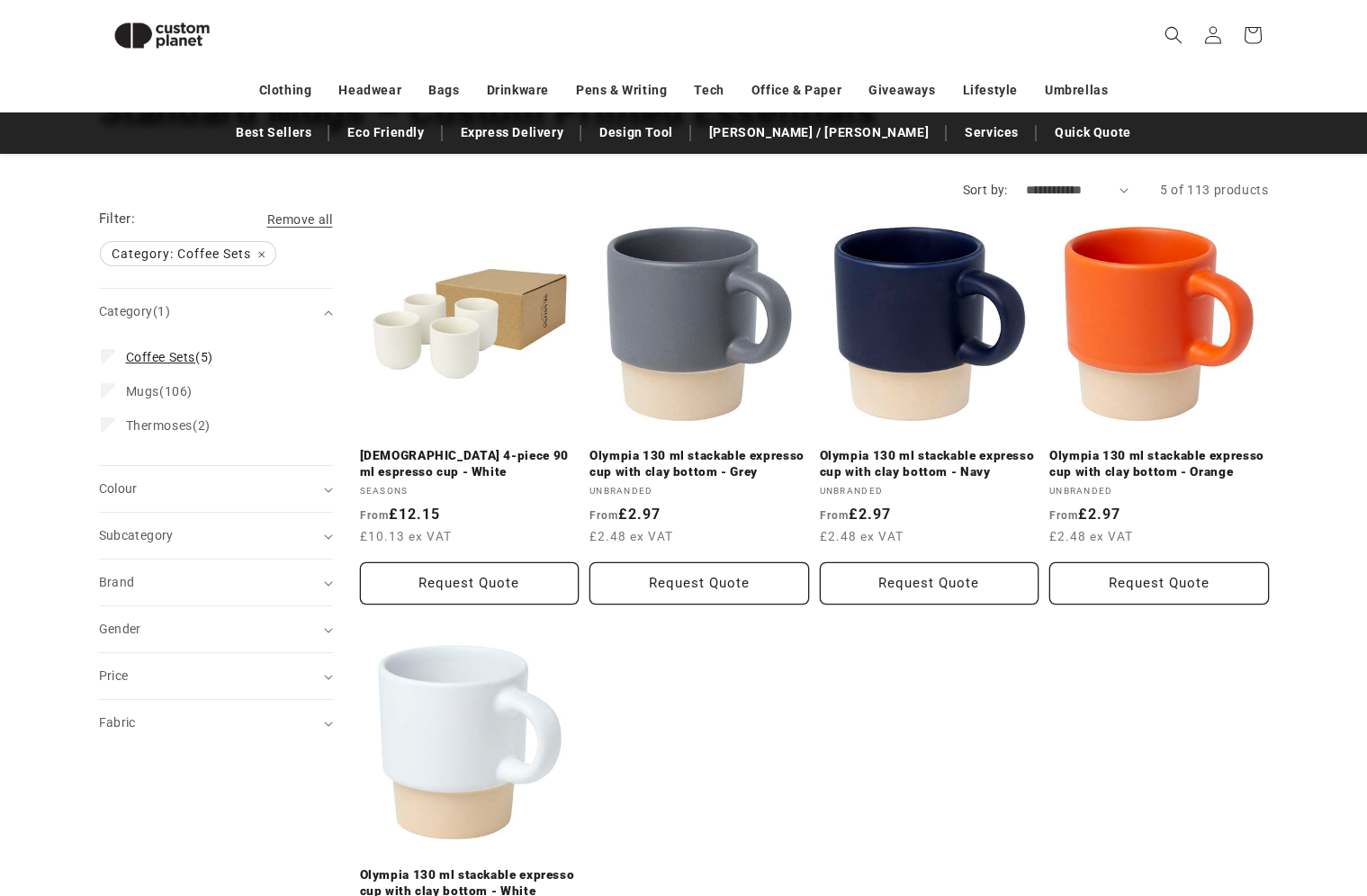
scroll to position [155, 0]
click at [106, 358] on icon at bounding box center [108, 357] width 8 height 6
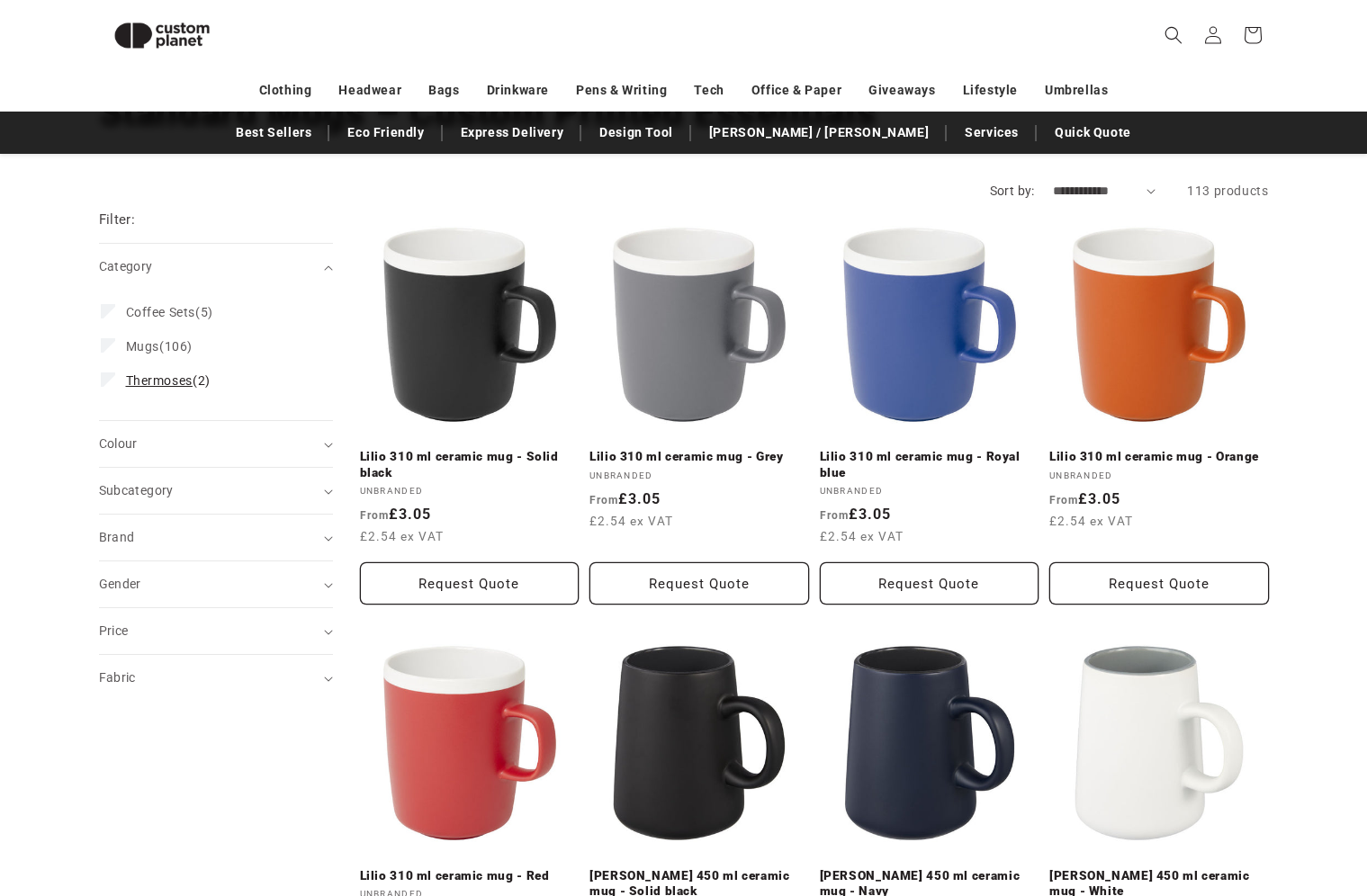
click at [158, 380] on span "Thermoses" at bounding box center [159, 380] width 67 height 14
click at [331, 493] on icon "Subcategory (0 selected)" at bounding box center [329, 492] width 9 height 6
